Goal: Transaction & Acquisition: Purchase product/service

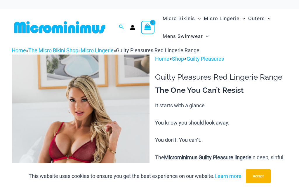
click at [259, 177] on button "Accept" at bounding box center [257, 176] width 25 height 14
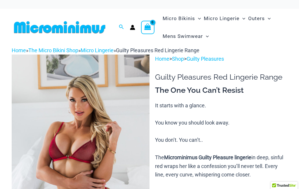
click at [92, 129] on img at bounding box center [81, 158] width 138 height 206
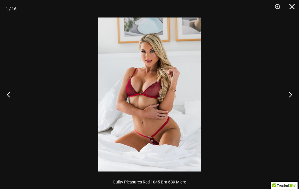
click at [290, 98] on button "Next" at bounding box center [288, 94] width 22 height 29
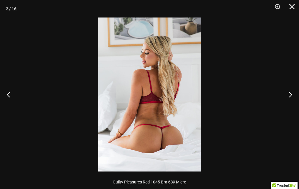
click at [3, 100] on button "Previous" at bounding box center [11, 94] width 22 height 29
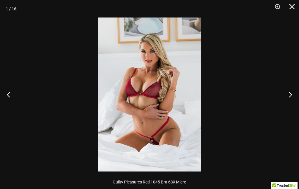
click at [6, 95] on button "Previous" at bounding box center [11, 94] width 22 height 29
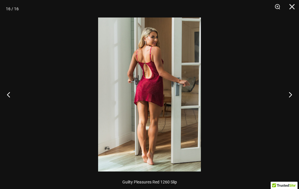
click at [10, 95] on button "Previous" at bounding box center [11, 94] width 22 height 29
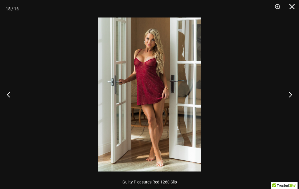
click at [9, 99] on button "Previous" at bounding box center [11, 94] width 22 height 29
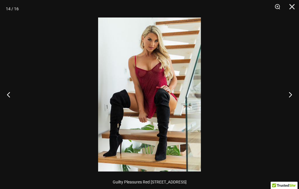
click at [11, 96] on button "Previous" at bounding box center [11, 94] width 22 height 29
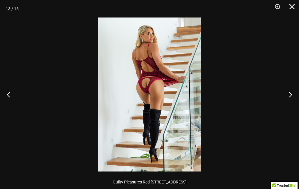
click at [11, 98] on button "Previous" at bounding box center [11, 94] width 22 height 29
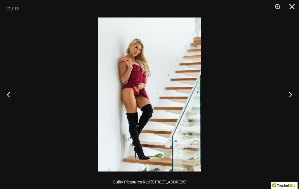
click at [288, 94] on button "Next" at bounding box center [288, 94] width 22 height 29
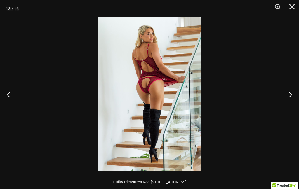
click at [288, 94] on button "Next" at bounding box center [288, 94] width 22 height 29
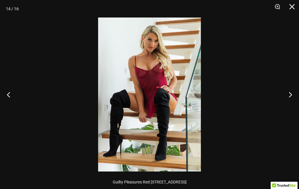
click at [291, 92] on button "Next" at bounding box center [288, 94] width 22 height 29
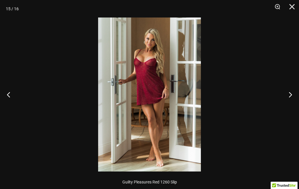
click at [291, 93] on button "Next" at bounding box center [288, 94] width 22 height 29
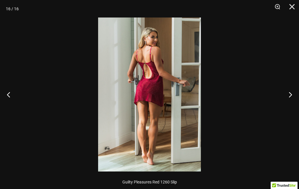
click at [293, 93] on button "Next" at bounding box center [288, 94] width 22 height 29
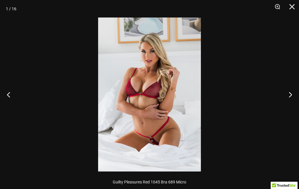
click at [290, 94] on button "Next" at bounding box center [288, 94] width 22 height 29
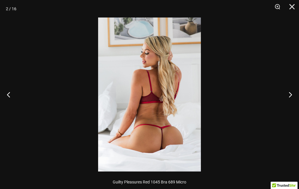
click at [293, 89] on button "Next" at bounding box center [288, 94] width 22 height 29
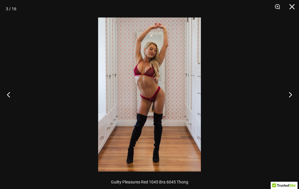
click at [290, 94] on button "Next" at bounding box center [288, 94] width 22 height 29
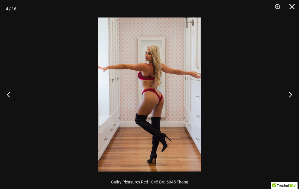
click at [285, 92] on button "Next" at bounding box center [288, 94] width 22 height 29
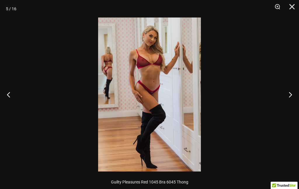
click at [296, 96] on button "Next" at bounding box center [288, 94] width 22 height 29
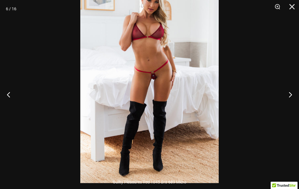
click at [293, 96] on button "Next" at bounding box center [288, 94] width 22 height 29
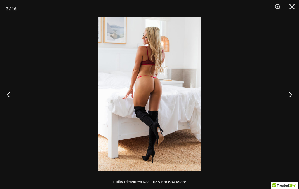
click at [292, 93] on button "Next" at bounding box center [288, 94] width 22 height 29
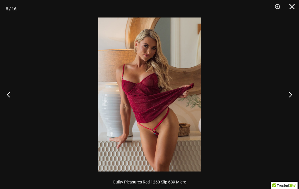
click at [294, 92] on button "Next" at bounding box center [288, 94] width 22 height 29
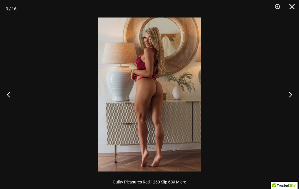
click at [6, 102] on button "Previous" at bounding box center [11, 94] width 22 height 29
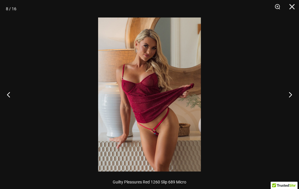
click at [290, 94] on button "Next" at bounding box center [288, 94] width 22 height 29
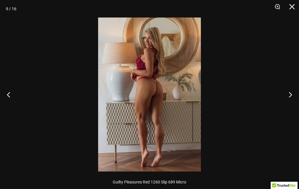
click at [292, 94] on button "Next" at bounding box center [288, 94] width 22 height 29
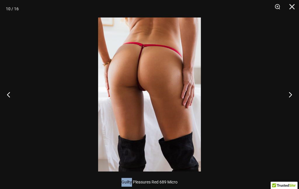
click at [295, 96] on button "Next" at bounding box center [288, 94] width 22 height 29
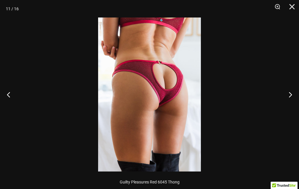
click at [13, 95] on button "Previous" at bounding box center [11, 94] width 22 height 29
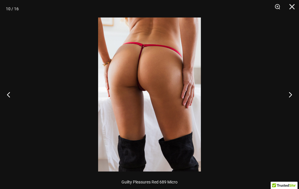
click at [297, 86] on button "Next" at bounding box center [288, 94] width 22 height 29
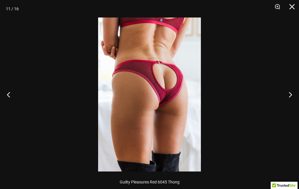
click at [11, 91] on button "Previous" at bounding box center [11, 94] width 22 height 29
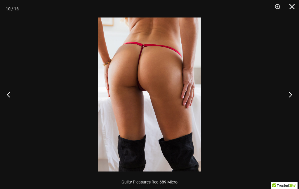
click at [293, 93] on button "Next" at bounding box center [288, 94] width 22 height 29
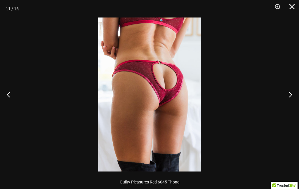
click at [296, 91] on button "Next" at bounding box center [288, 94] width 22 height 29
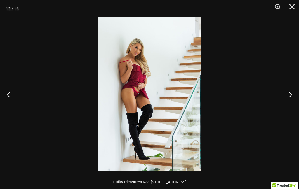
click at [296, 90] on button "Next" at bounding box center [288, 94] width 22 height 29
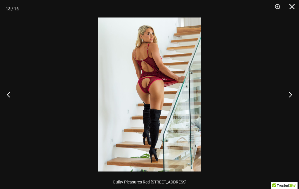
click at [297, 89] on button "Next" at bounding box center [288, 94] width 22 height 29
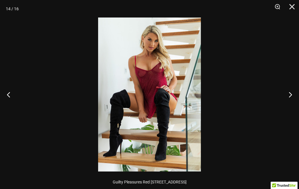
click at [4, 91] on button "Previous" at bounding box center [11, 94] width 22 height 29
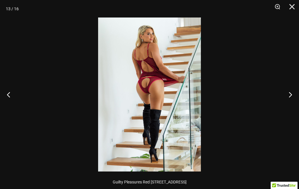
click at [292, 93] on button "Next" at bounding box center [288, 94] width 22 height 29
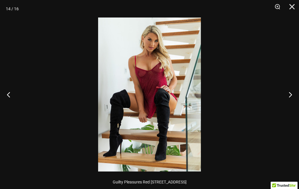
click at [292, 91] on button "Next" at bounding box center [288, 94] width 22 height 29
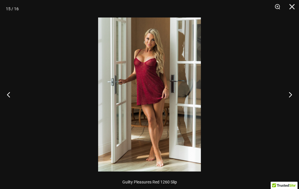
click at [292, 90] on button "Next" at bounding box center [288, 94] width 22 height 29
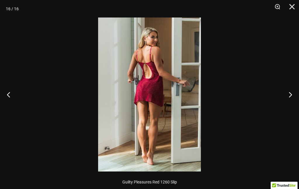
click at [292, 89] on button "Next" at bounding box center [288, 94] width 22 height 29
